Goal: Task Accomplishment & Management: Manage account settings

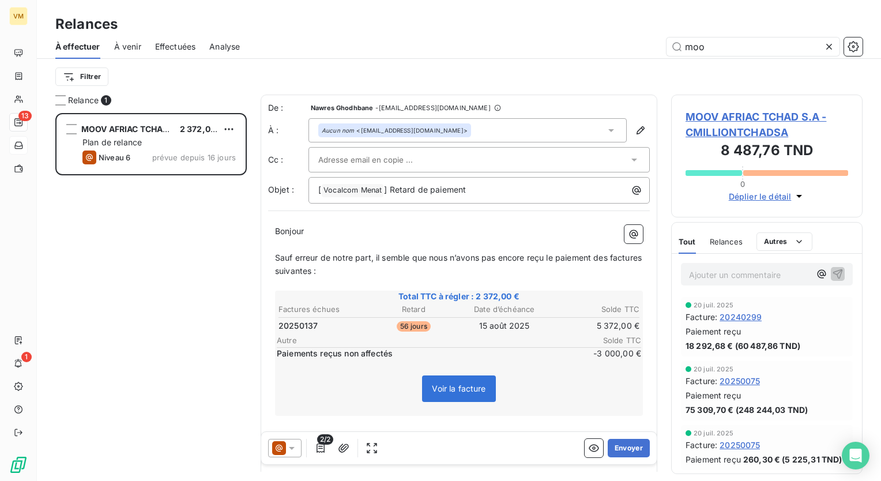
scroll to position [359, 182]
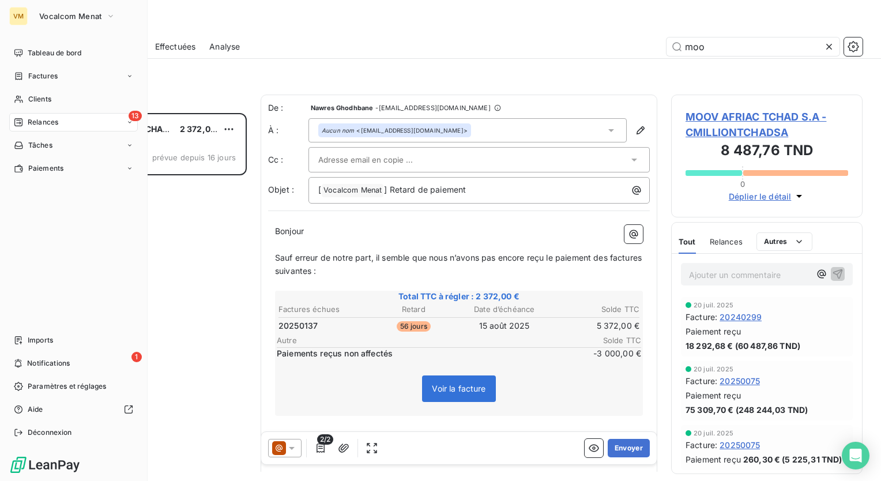
click at [69, 124] on div "13 Relances" at bounding box center [73, 122] width 129 height 18
click at [65, 146] on span "À effectuer" at bounding box center [46, 145] width 37 height 10
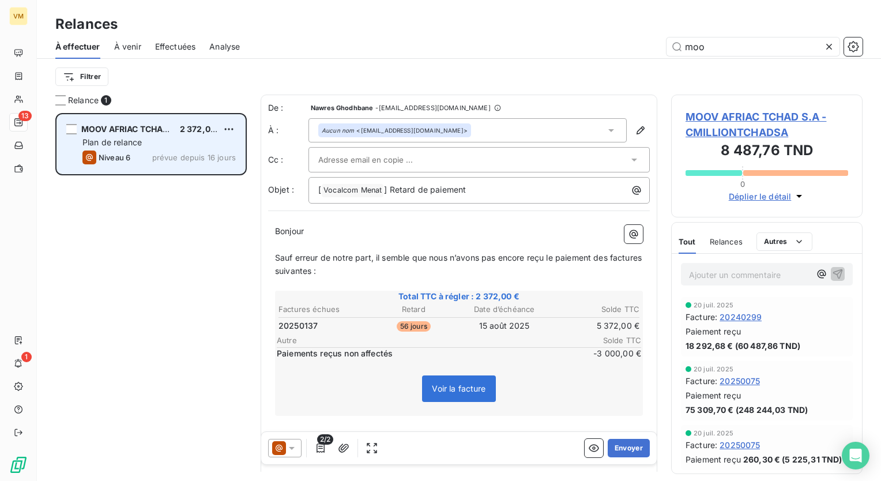
click at [193, 143] on div "Plan de relance" at bounding box center [158, 143] width 153 height 12
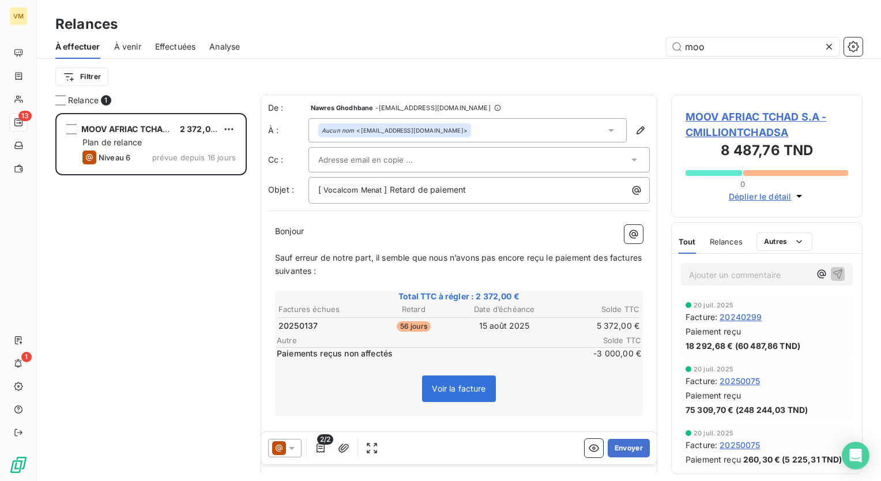
click at [133, 43] on span "À venir" at bounding box center [127, 47] width 27 height 12
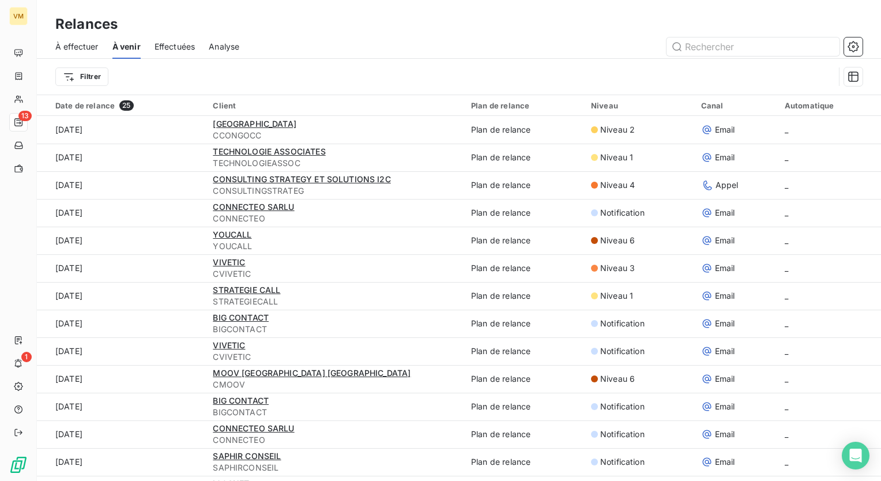
click at [177, 43] on span "Effectuées" at bounding box center [175, 47] width 41 height 12
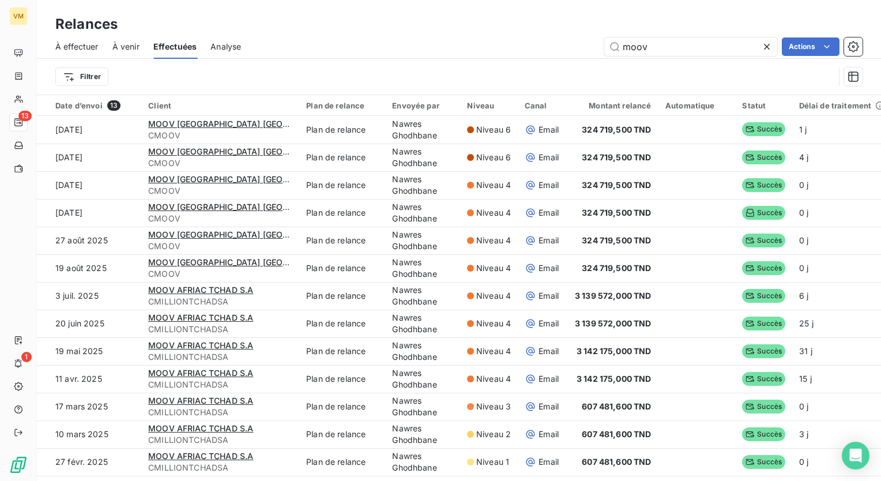
click at [212, 43] on span "Analyse" at bounding box center [225, 47] width 31 height 12
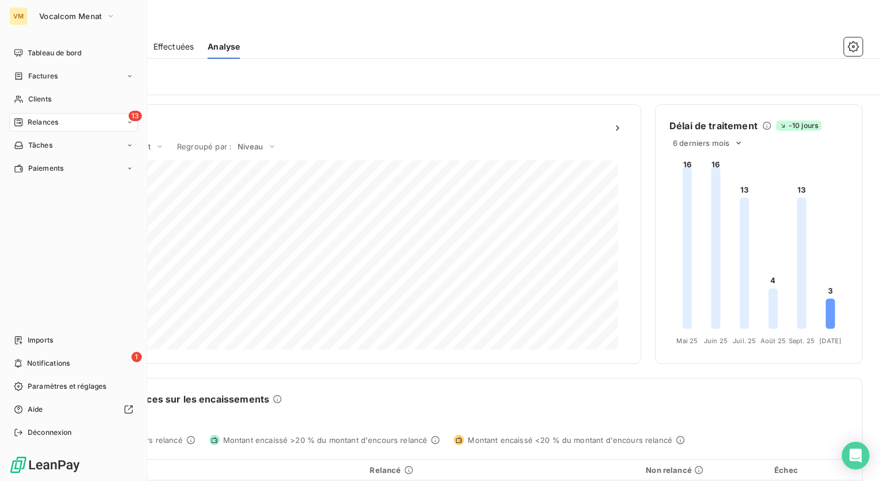
click at [28, 113] on div "13 Relances" at bounding box center [73, 122] width 129 height 18
click at [44, 147] on span "À effectuer" at bounding box center [46, 145] width 37 height 10
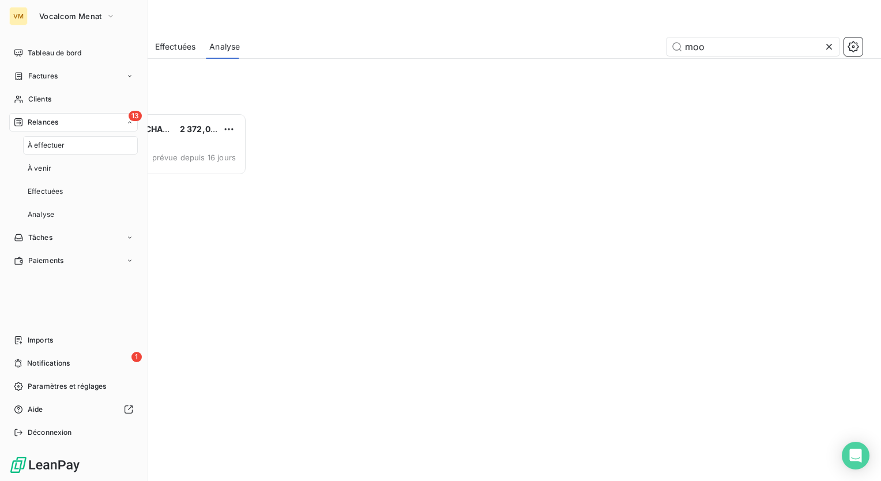
scroll to position [359, 182]
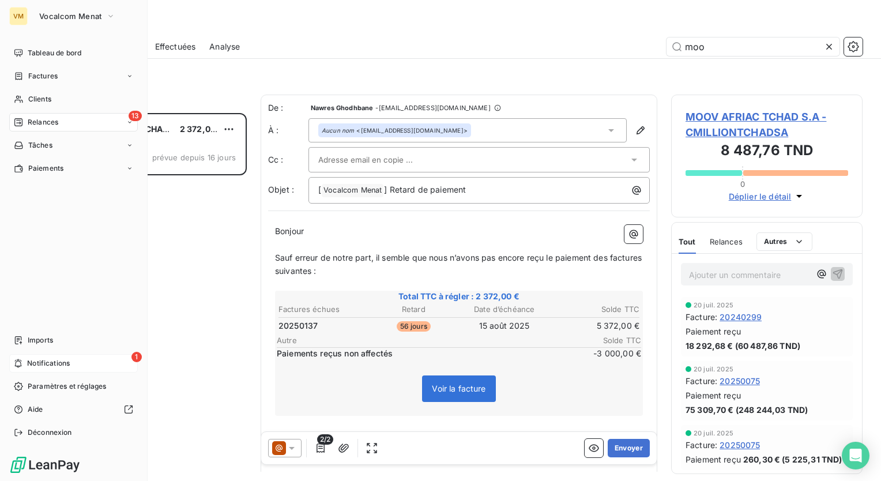
drag, startPoint x: 12, startPoint y: 359, endPoint x: 18, endPoint y: 357, distance: 7.0
click at [12, 359] on div "1 Notifications" at bounding box center [73, 363] width 129 height 18
